Goal: Task Accomplishment & Management: Use online tool/utility

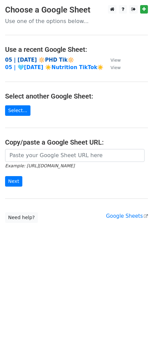
click at [47, 58] on strong "05 | AUG 23 🔆PHD Tik🔆" at bounding box center [39, 60] width 69 height 6
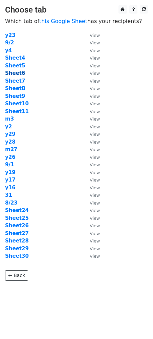
click at [18, 73] on strong "Sheet6" at bounding box center [15, 73] width 20 height 6
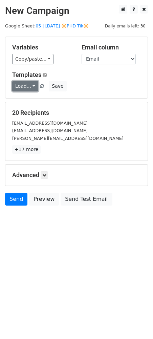
click at [28, 83] on link "Load..." at bounding box center [25, 86] width 26 height 10
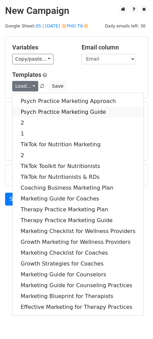
click at [29, 107] on link "Psych Practice Marketing Guide" at bounding box center [78, 112] width 131 height 11
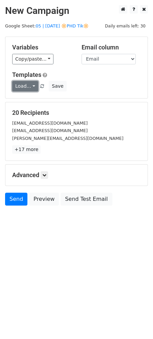
click at [25, 87] on link "Load..." at bounding box center [25, 86] width 26 height 10
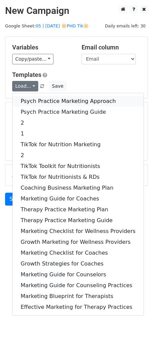
click at [29, 100] on link "Psych Practice Marketing Approach" at bounding box center [78, 101] width 131 height 11
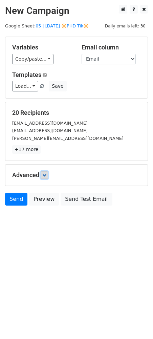
click at [48, 178] on link at bounding box center [44, 174] width 7 height 7
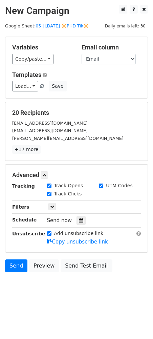
click at [80, 225] on div "Tracking Track Opens UTM Codes Track Clicks Filters Only include spreadsheet ro…" at bounding box center [76, 213] width 129 height 63
click at [79, 220] on icon at bounding box center [81, 220] width 4 height 5
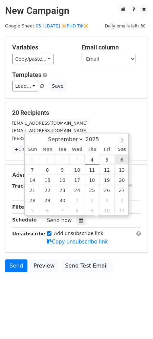
type input "2025-09-06 12:00"
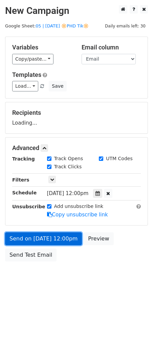
click at [55, 236] on link "Send on Sep 6 at 12:00pm" at bounding box center [43, 238] width 77 height 13
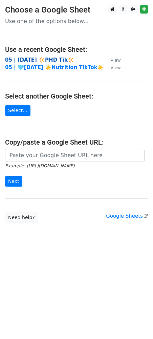
click at [38, 60] on strong "05 | [DATE] 🔆PHD Tik🔆" at bounding box center [39, 60] width 69 height 6
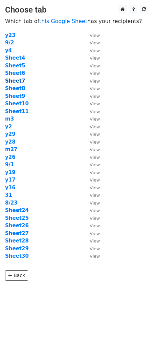
click at [18, 81] on strong "Sheet7" at bounding box center [15, 81] width 20 height 6
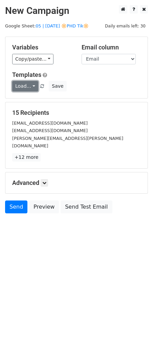
click at [26, 87] on link "Load..." at bounding box center [25, 86] width 26 height 10
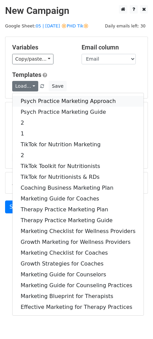
click at [29, 97] on link "Psych Practice Marketing Approach" at bounding box center [78, 101] width 131 height 11
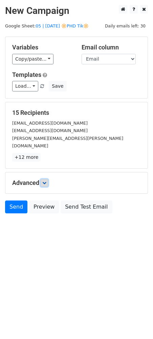
click at [46, 181] on icon at bounding box center [44, 183] width 4 height 4
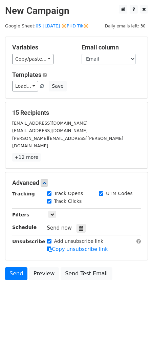
click at [75, 223] on div "Send now" at bounding box center [87, 227] width 80 height 9
click at [79, 226] on icon at bounding box center [81, 228] width 4 height 5
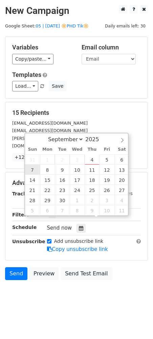
type input "2025-09-07 12:00"
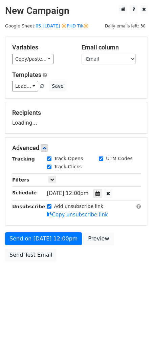
click at [32, 230] on form "Variables Copy/paste... {{Name}} {{Email}} Email column Name Email Templates Lo…" at bounding box center [76, 151] width 143 height 228
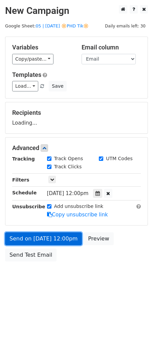
click at [31, 243] on link "Send on Sep 7 at 12:00pm" at bounding box center [43, 238] width 77 height 13
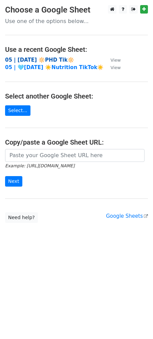
click at [51, 61] on strong "05 | AUG 23 🔆PHD Tik🔆" at bounding box center [39, 60] width 69 height 6
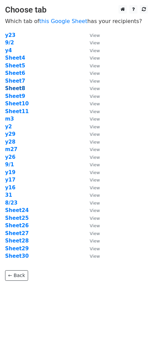
click at [13, 89] on strong "Sheet8" at bounding box center [15, 88] width 20 height 6
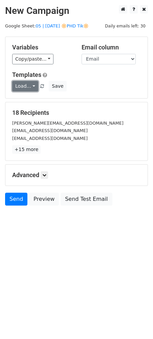
click at [26, 89] on link "Load..." at bounding box center [25, 86] width 26 height 10
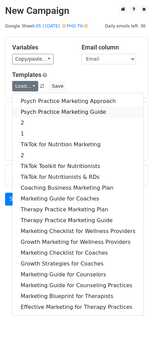
click at [36, 107] on link "Psych Practice Marketing Guide" at bounding box center [78, 112] width 131 height 11
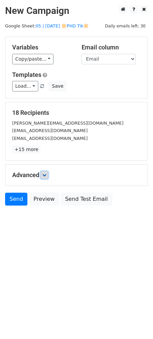
click at [46, 176] on icon at bounding box center [44, 175] width 4 height 4
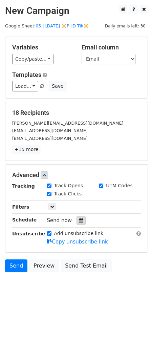
click at [80, 219] on icon at bounding box center [81, 220] width 4 height 5
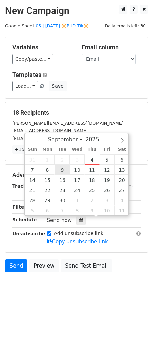
type input "2025-09-09 12:00"
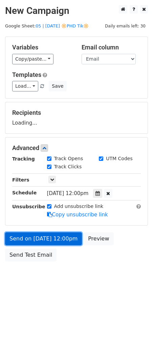
click at [51, 240] on link "Send on Sep 9 at 12:00pm" at bounding box center [43, 238] width 77 height 13
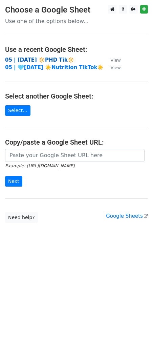
click at [34, 61] on strong "05 | AUG 23 🔆PHD Tik🔆" at bounding box center [39, 60] width 69 height 6
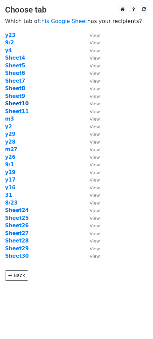
click at [17, 102] on strong "Sheet10" at bounding box center [17, 104] width 24 height 6
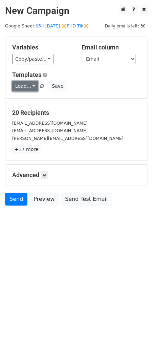
click at [19, 84] on link "Load..." at bounding box center [25, 86] width 26 height 10
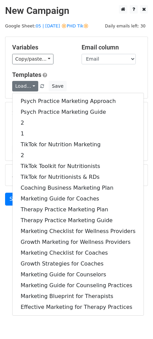
click at [45, 94] on div "Psych Practice Marketing Approach Psych Practice Marketing Guide 2 1 TikTok for…" at bounding box center [78, 204] width 132 height 223
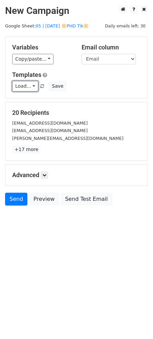
drag, startPoint x: 23, startPoint y: 83, endPoint x: 28, endPoint y: 93, distance: 11.2
click at [23, 83] on link "Load..." at bounding box center [25, 86] width 26 height 10
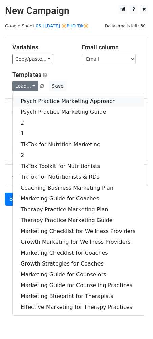
click at [32, 99] on link "Psych Practice Marketing Approach" at bounding box center [78, 101] width 131 height 11
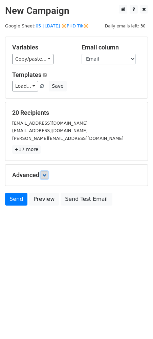
click at [45, 177] on link at bounding box center [44, 174] width 7 height 7
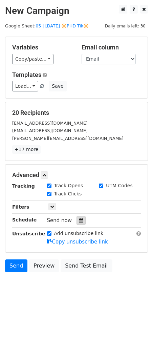
click at [77, 221] on div at bounding box center [81, 220] width 9 height 9
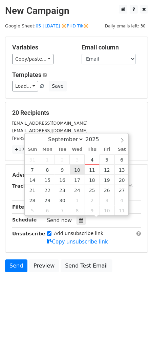
type input "[DATE] 12:00"
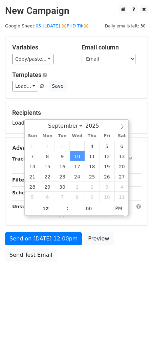
click at [54, 231] on form "Variables Copy/paste... {{Name}} {{Email}} Email column Name Email Templates Lo…" at bounding box center [76, 151] width 143 height 228
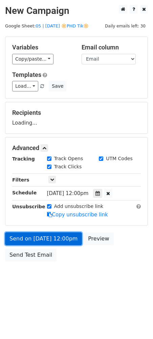
click at [50, 242] on link "Send on [DATE] 12:00pm" at bounding box center [43, 238] width 77 height 13
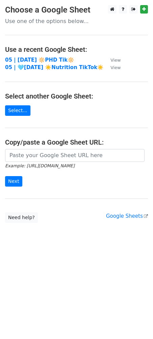
click at [40, 59] on strong "05 | [DATE] 🔆PHD Tik🔆" at bounding box center [39, 60] width 69 height 6
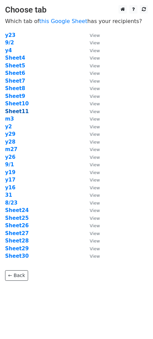
click at [20, 109] on strong "Sheet11" at bounding box center [17, 111] width 24 height 6
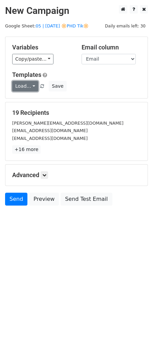
click at [25, 81] on link "Load..." at bounding box center [25, 86] width 26 height 10
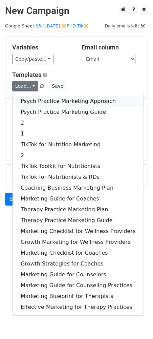
click at [52, 99] on link "Psych Practice Marketing Approach" at bounding box center [78, 101] width 131 height 11
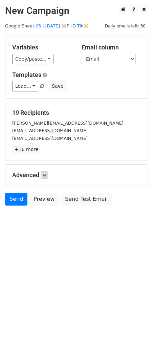
click at [49, 177] on div "Advanced Tracking Track Opens UTM Codes Track Clicks Filters Only include sprea…" at bounding box center [76, 175] width 142 height 21
click at [48, 173] on link at bounding box center [44, 174] width 7 height 7
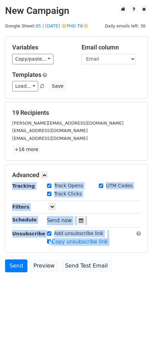
click at [81, 225] on div "Tracking Track Opens UTM Codes Track Clicks Filters Only include spreadsheet ro…" at bounding box center [76, 213] width 129 height 63
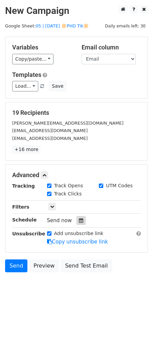
click at [79, 219] on icon at bounding box center [81, 220] width 4 height 5
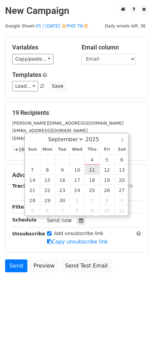
type input "[DATE] 12:00"
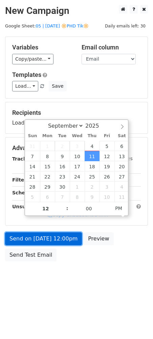
click at [51, 243] on link "Send on [DATE] 12:00pm" at bounding box center [43, 238] width 77 height 13
